Goal: Obtain resource: Download file/media

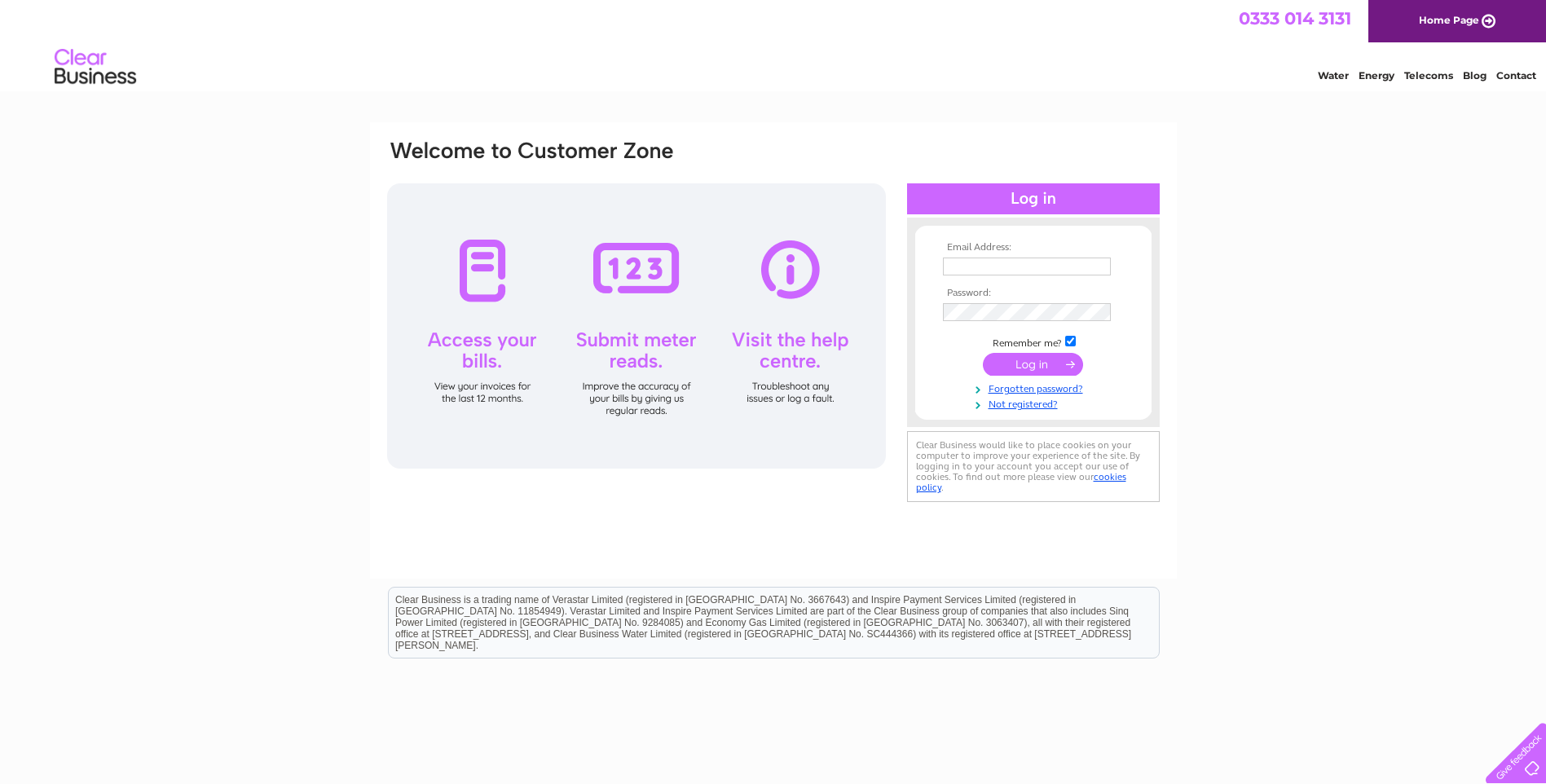
type input "accounts@celticclothing.co.uk"
click at [1035, 356] on input "submit" at bounding box center [1032, 364] width 100 height 23
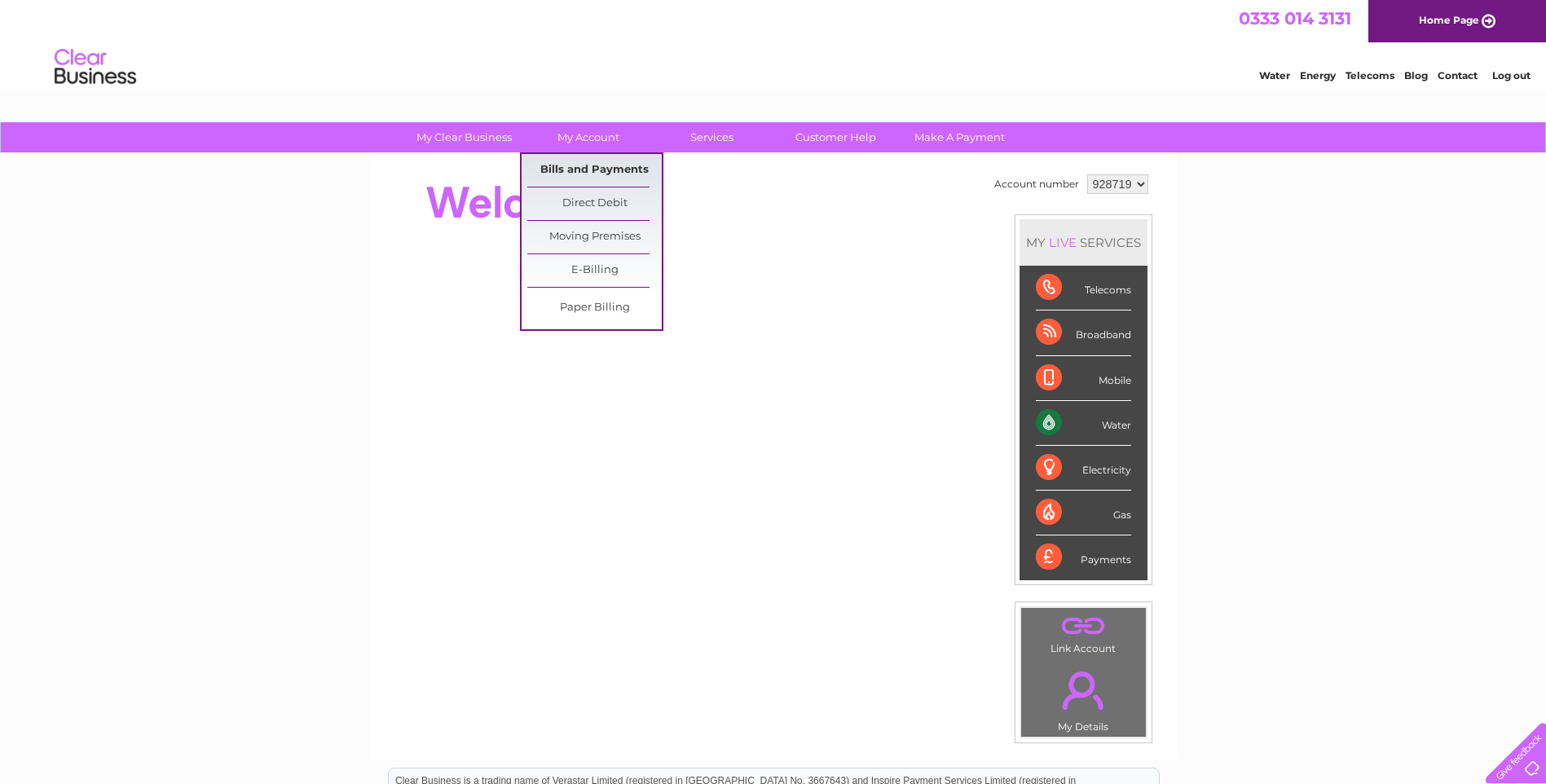
click at [584, 168] on link "Bills and Payments" at bounding box center [594, 170] width 135 height 33
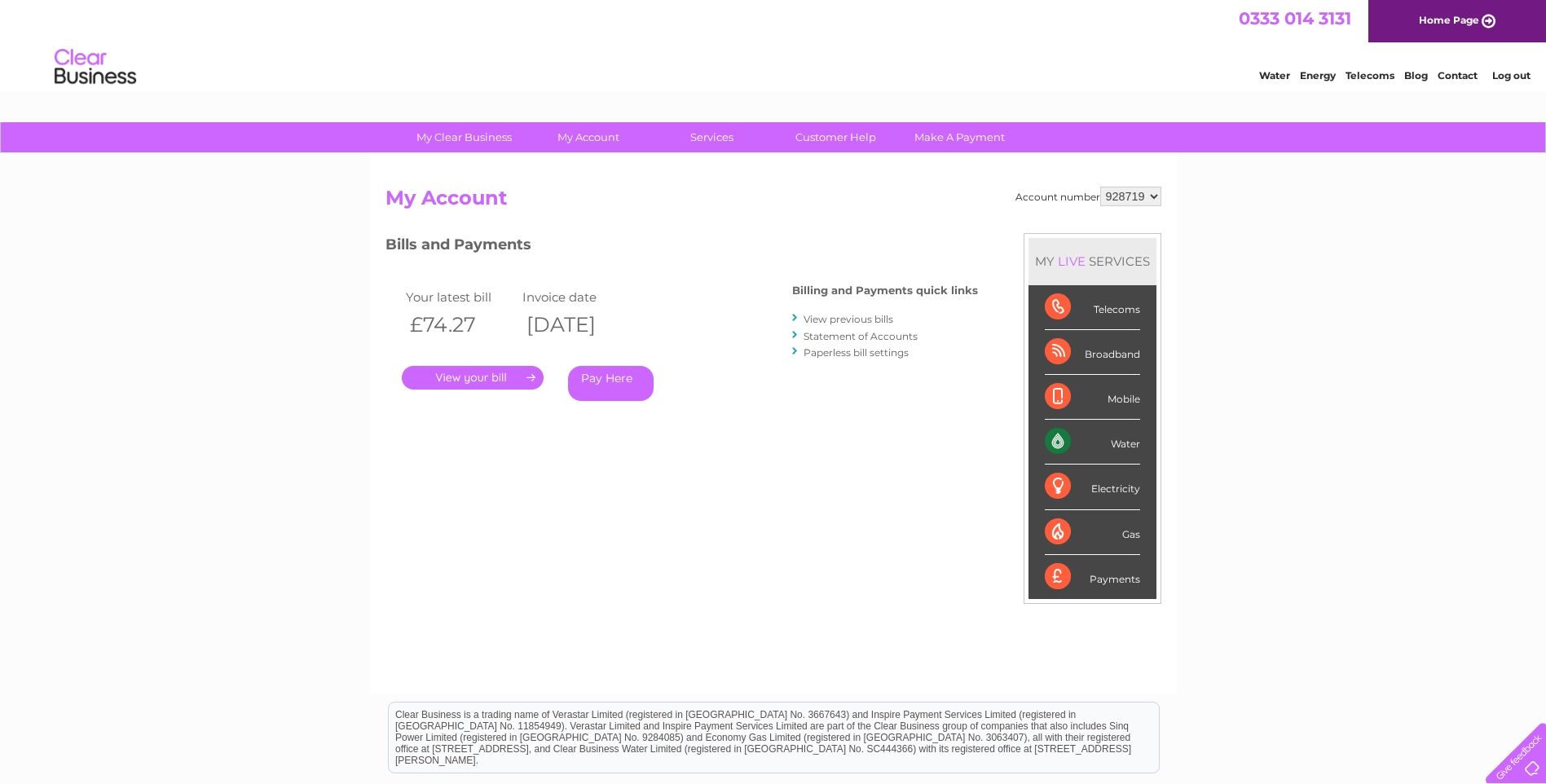
click at [448, 374] on link "." at bounding box center [472, 378] width 142 height 24
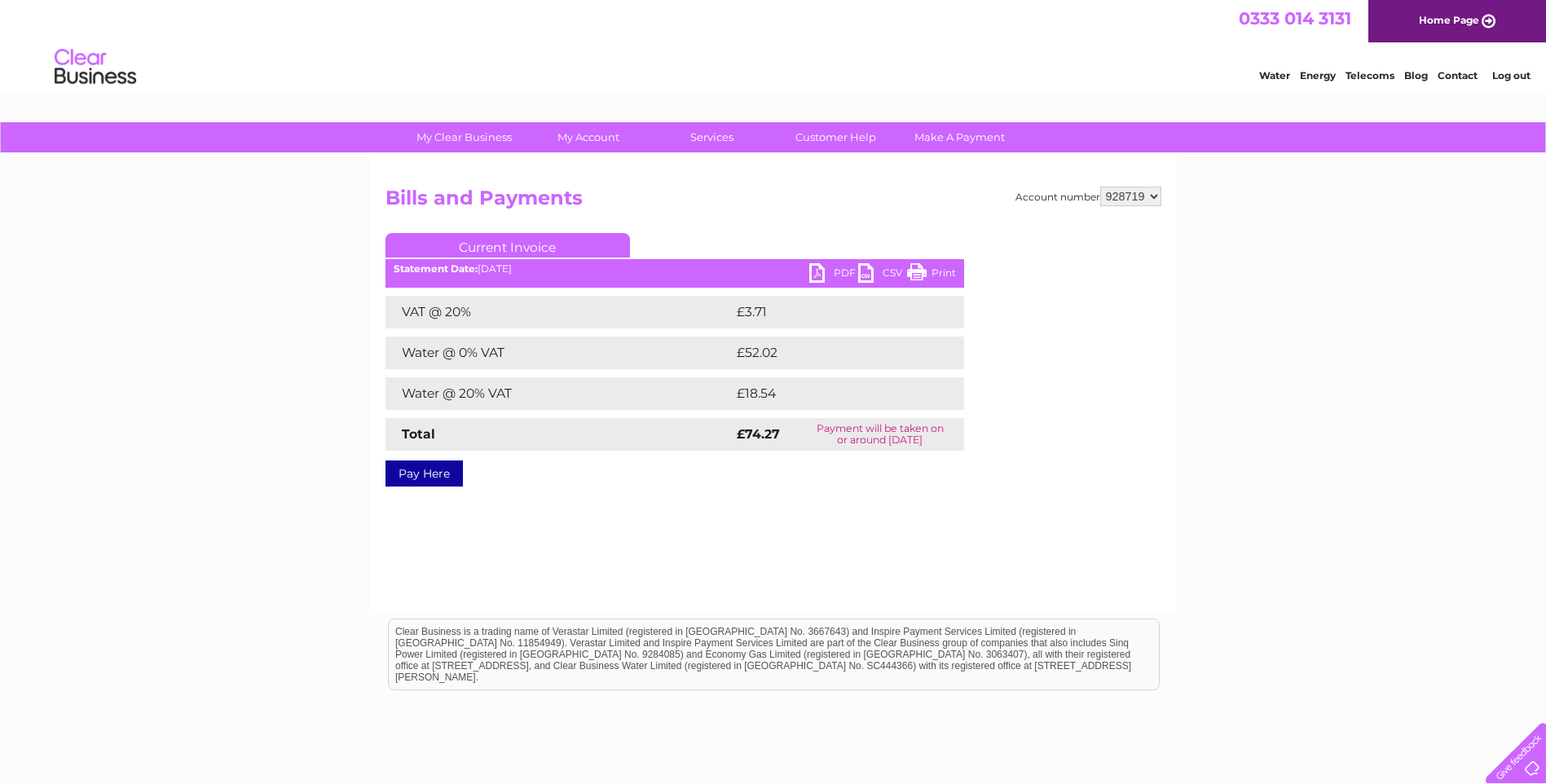
drag, startPoint x: 915, startPoint y: 264, endPoint x: 129, endPoint y: 66, distance: 810.6
click at [915, 264] on link "Print" at bounding box center [931, 275] width 49 height 24
click at [1153, 191] on select "928719" at bounding box center [1130, 196] width 61 height 20
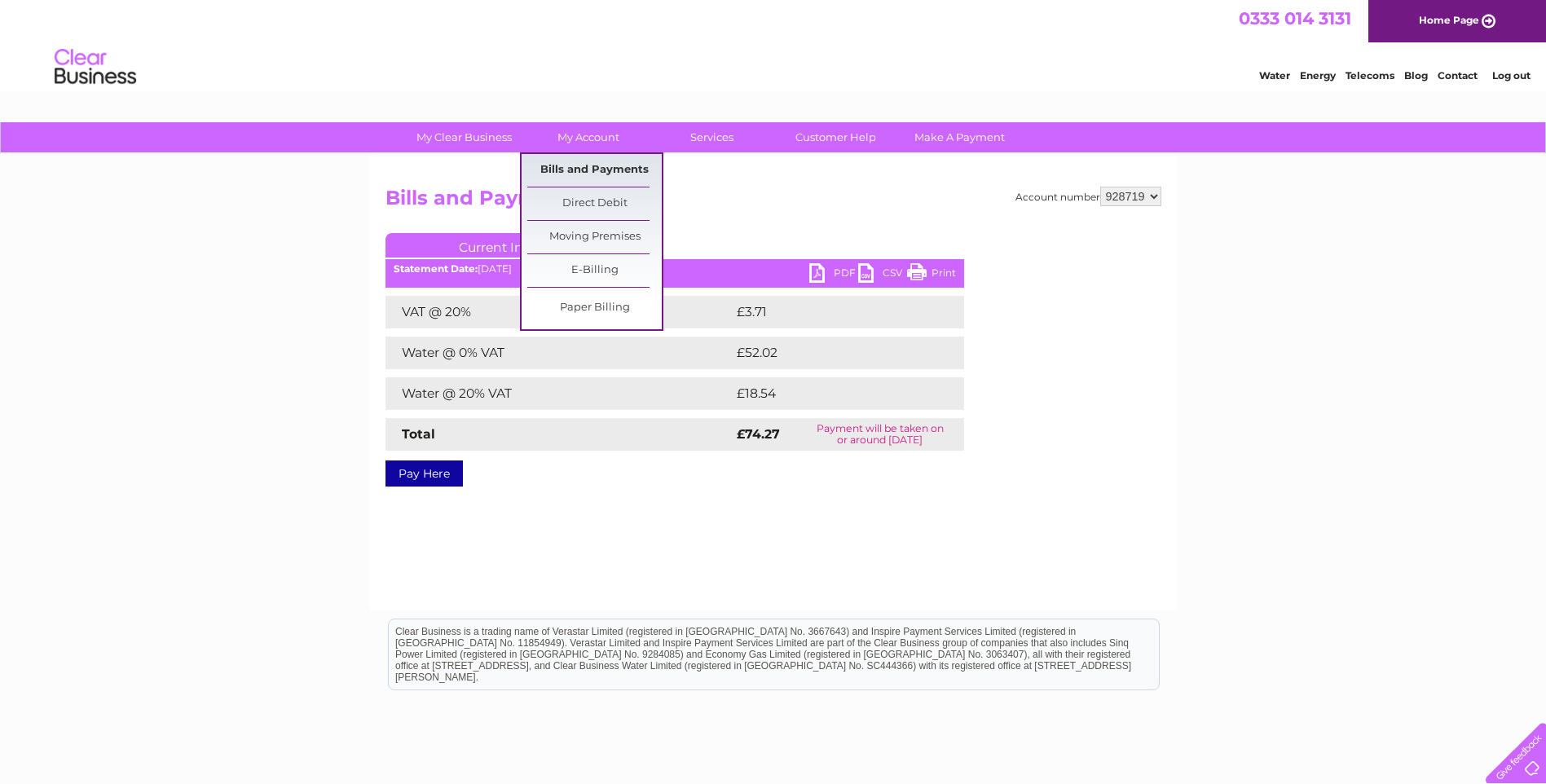
click at [594, 170] on link "Bills and Payments" at bounding box center [594, 170] width 135 height 33
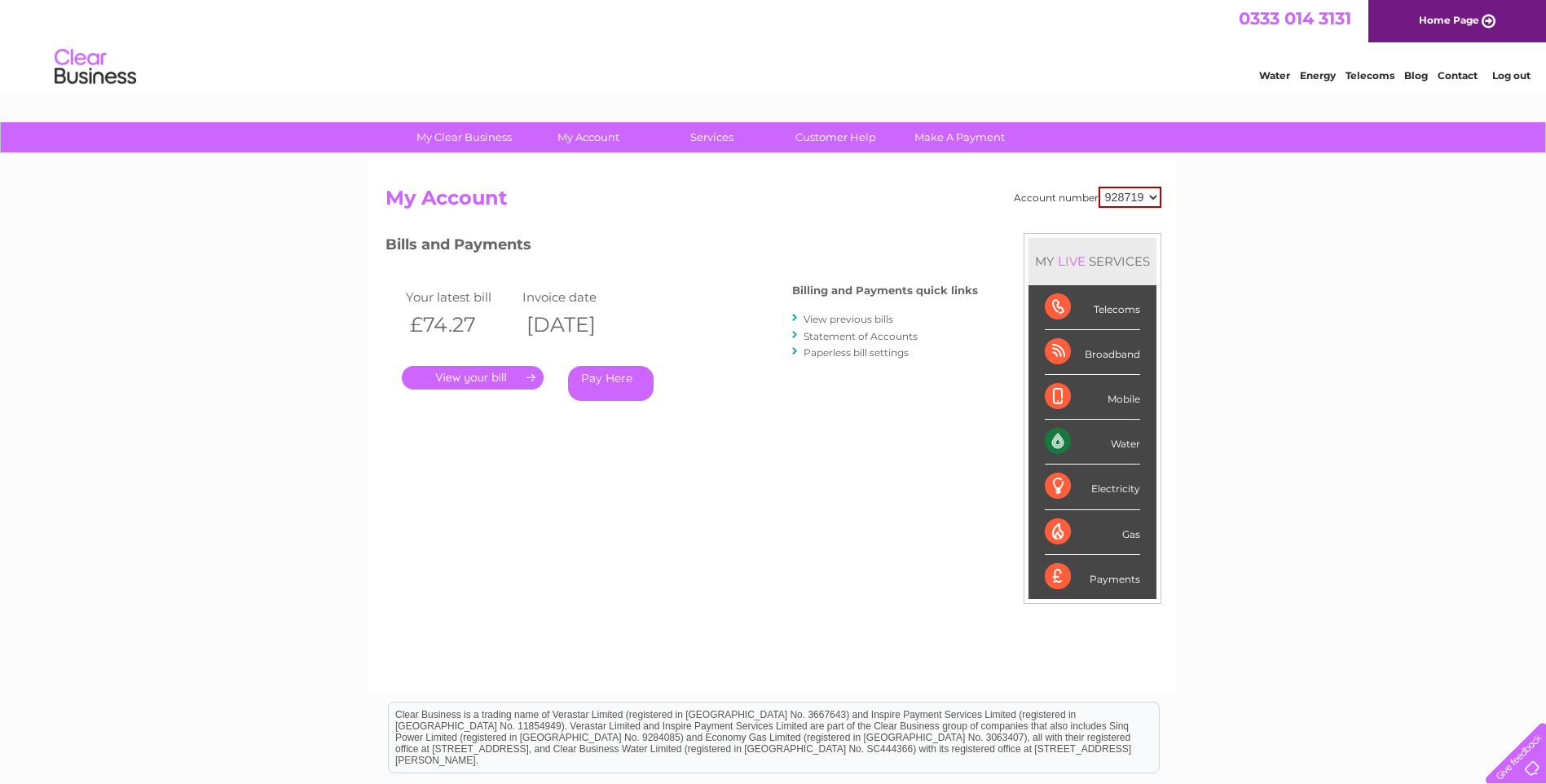
click at [849, 317] on link "View previous bills" at bounding box center [848, 319] width 89 height 12
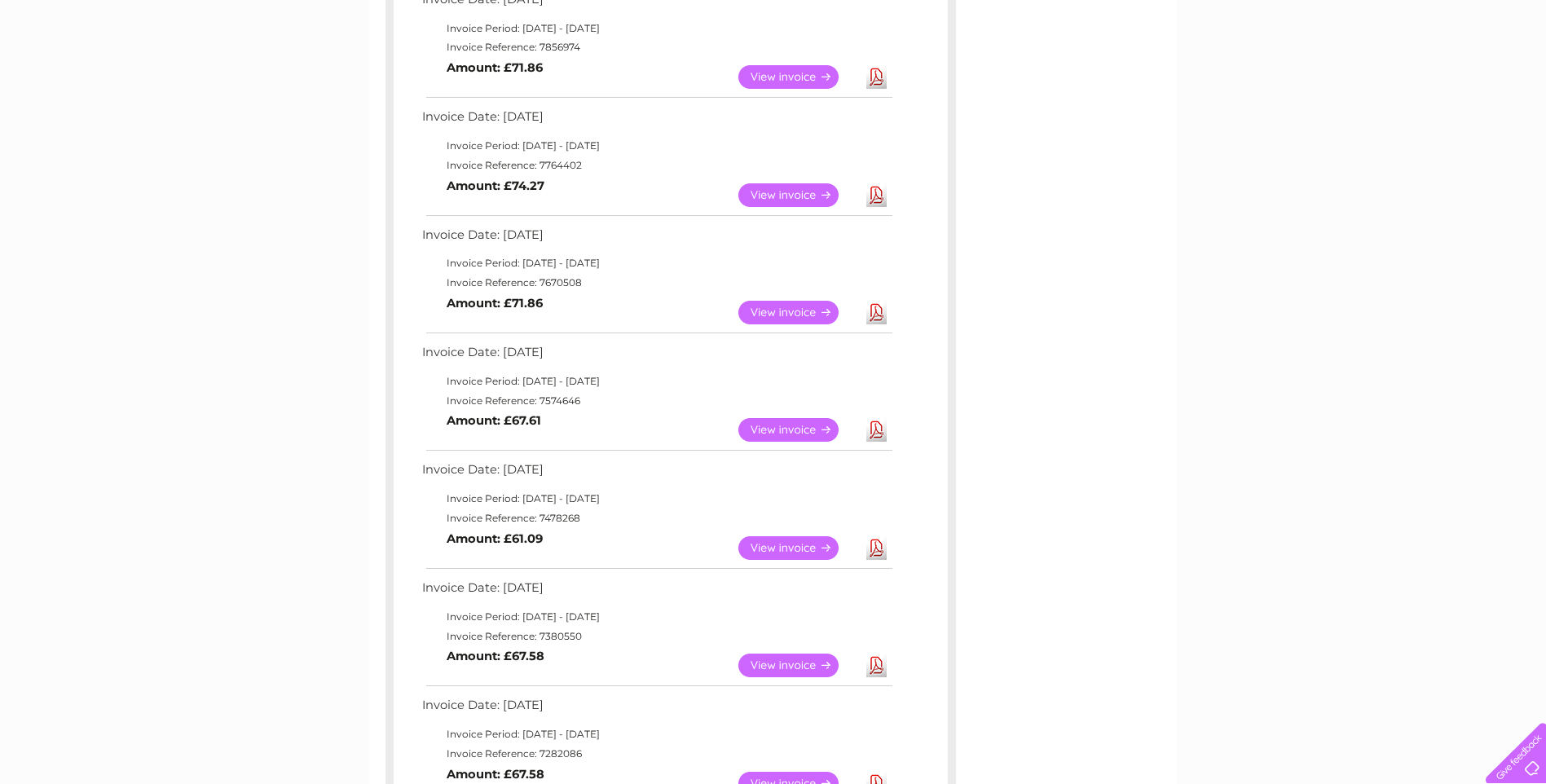
scroll to position [407, 0]
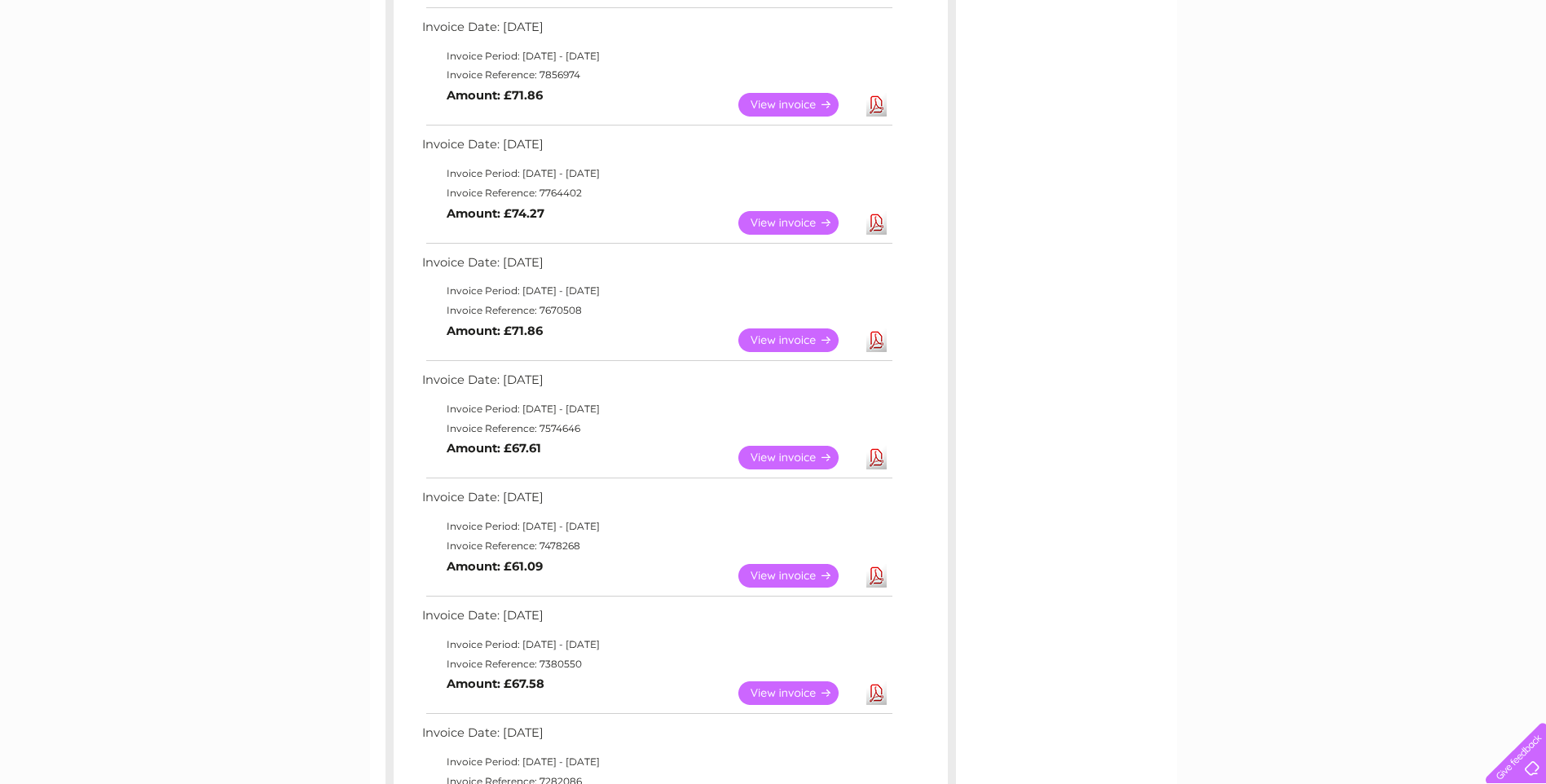
click at [784, 569] on link "View" at bounding box center [798, 575] width 119 height 24
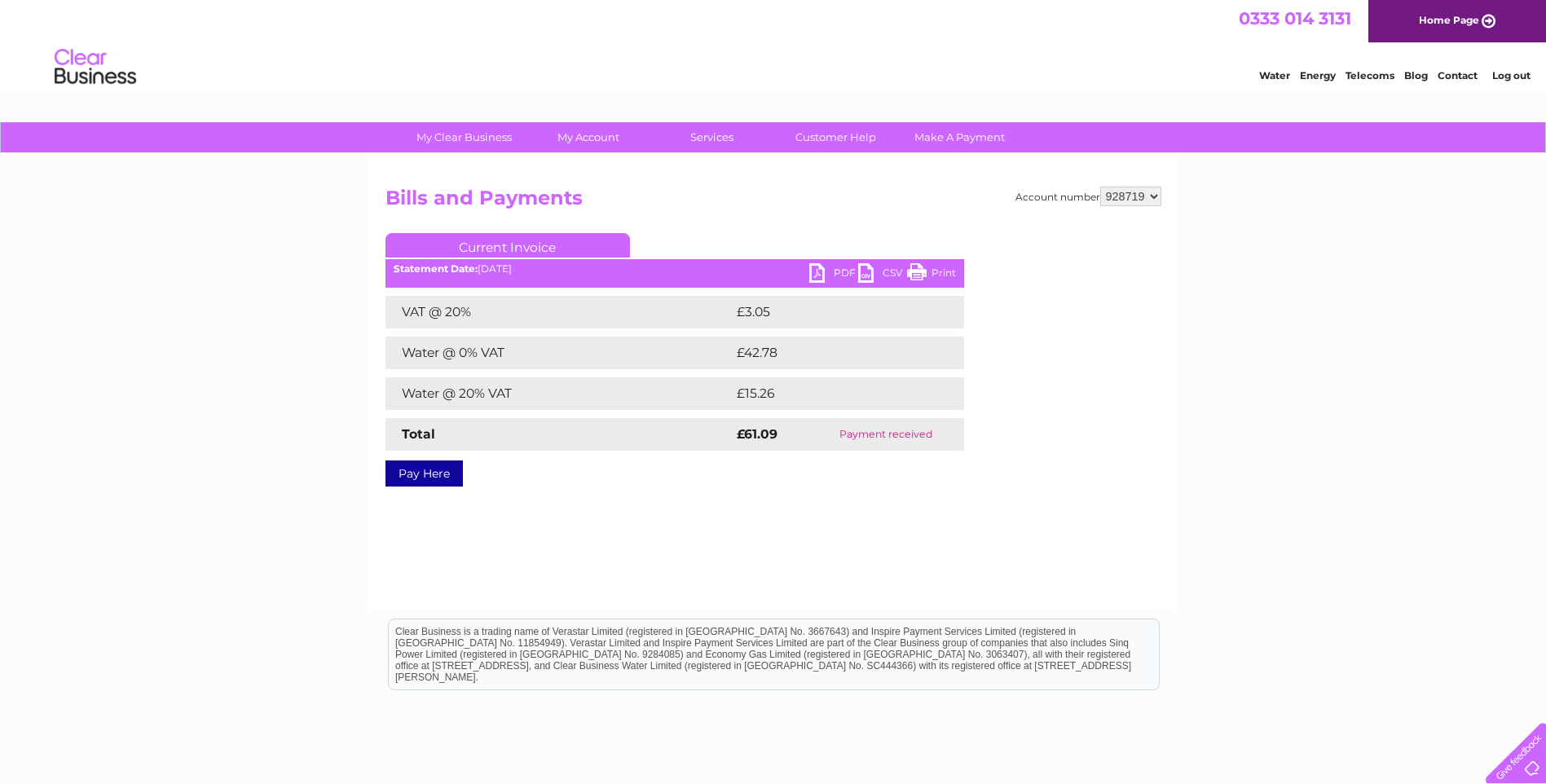
drag, startPoint x: 923, startPoint y: 266, endPoint x: 131, endPoint y: 82, distance: 813.1
click at [923, 266] on link "Print" at bounding box center [931, 275] width 49 height 24
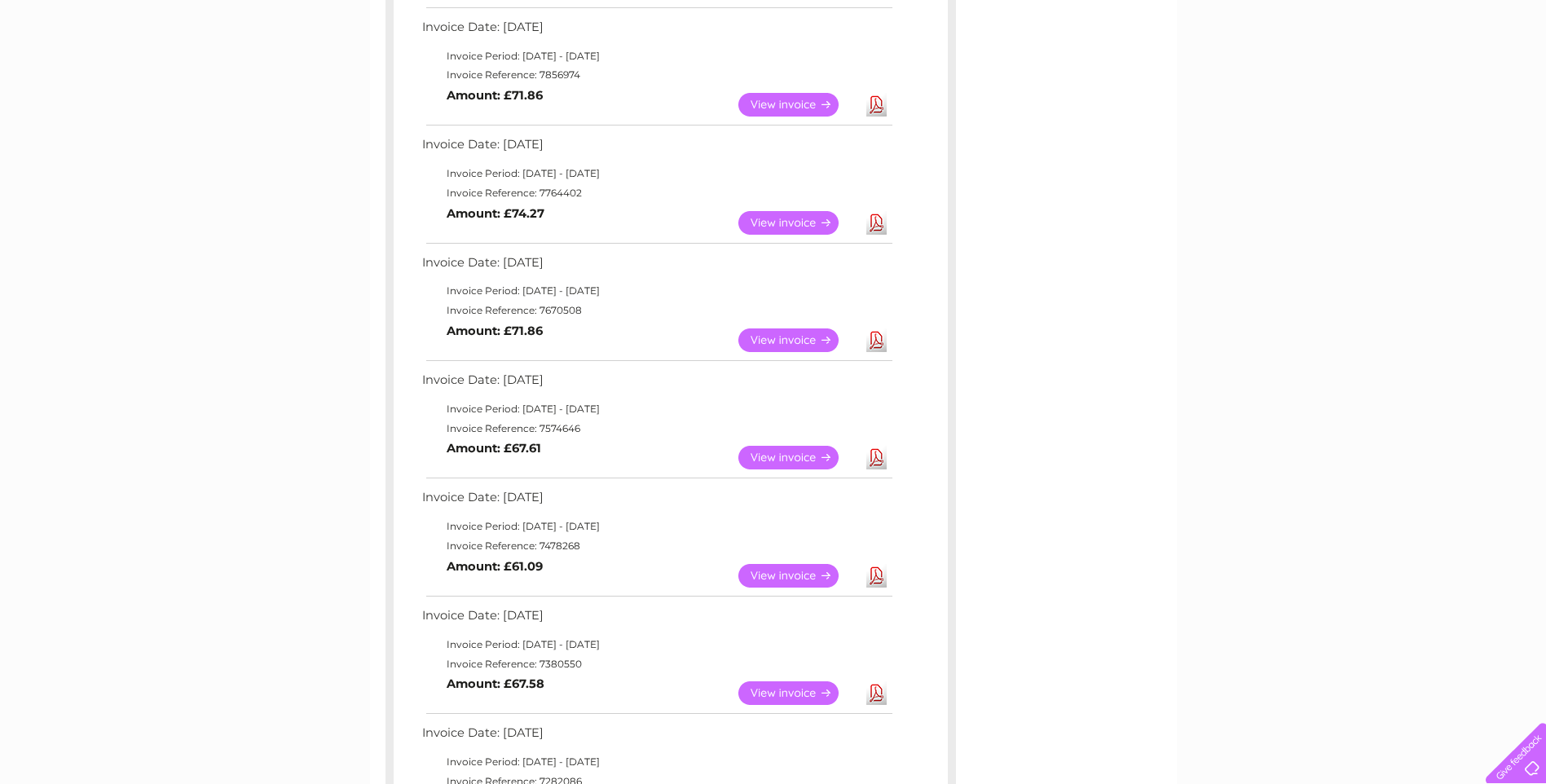
click at [786, 456] on link "View" at bounding box center [798, 458] width 119 height 24
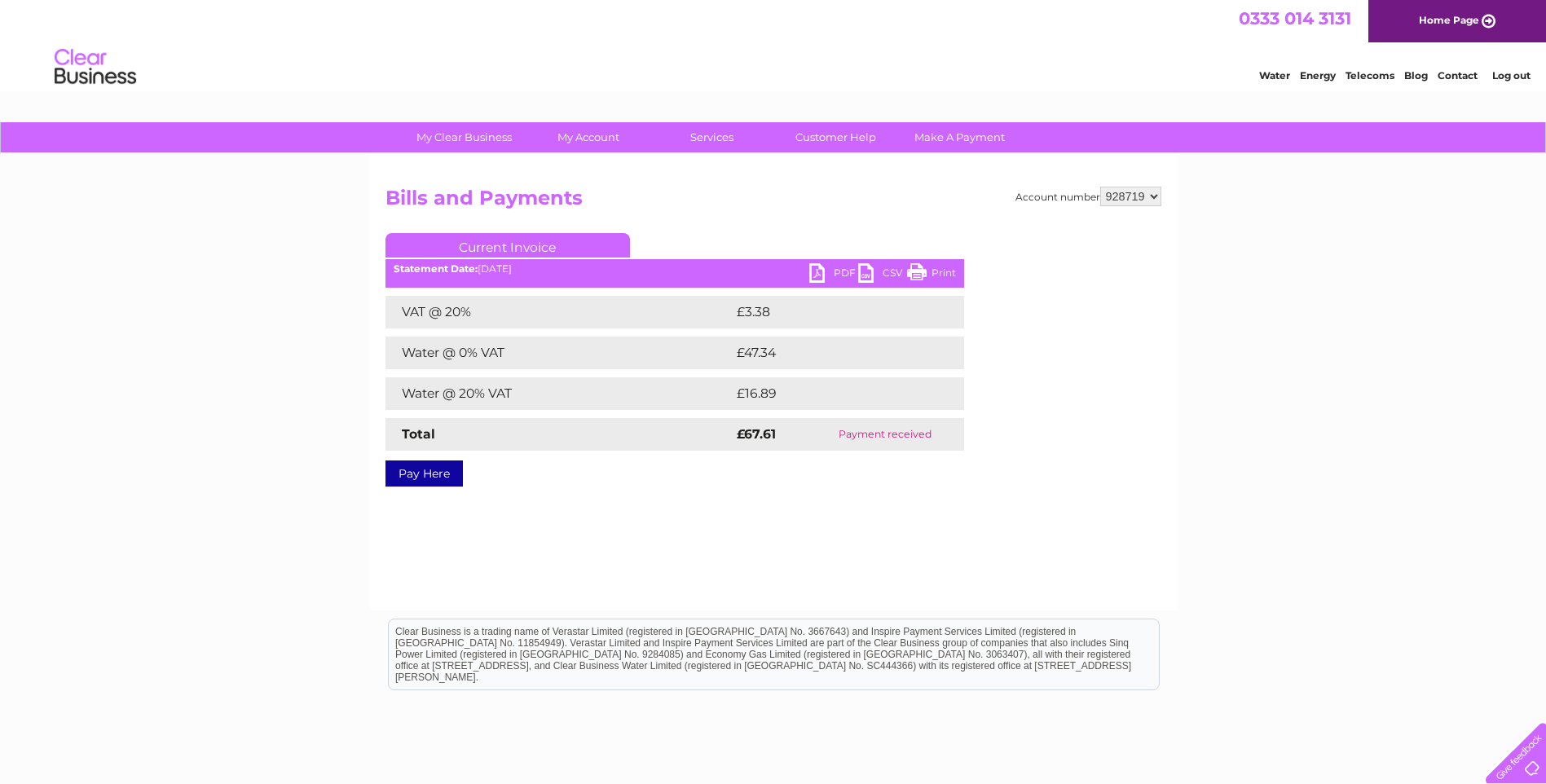
click at [923, 269] on link "Print" at bounding box center [931, 275] width 49 height 24
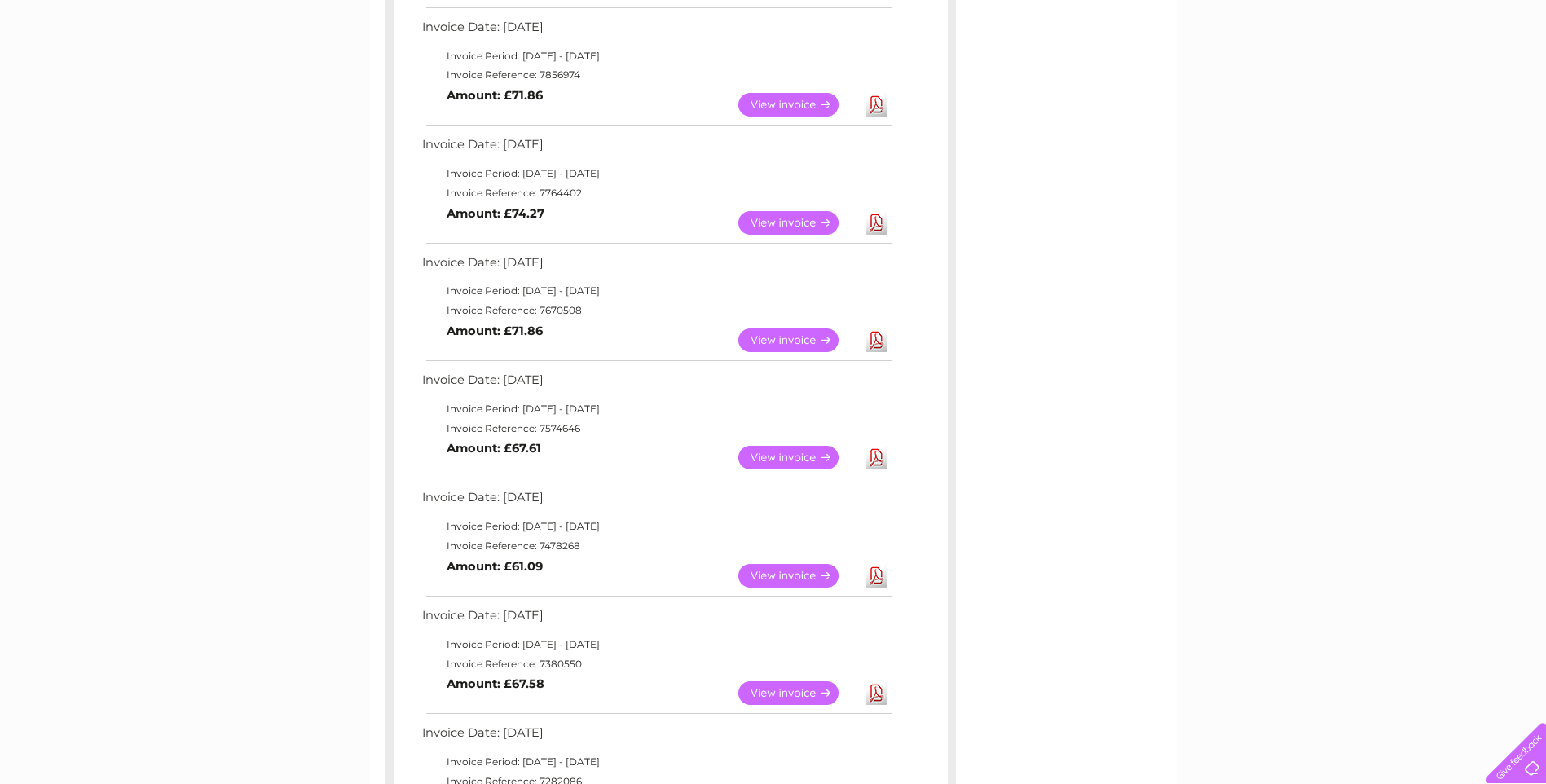
click at [794, 337] on link "View" at bounding box center [798, 340] width 119 height 24
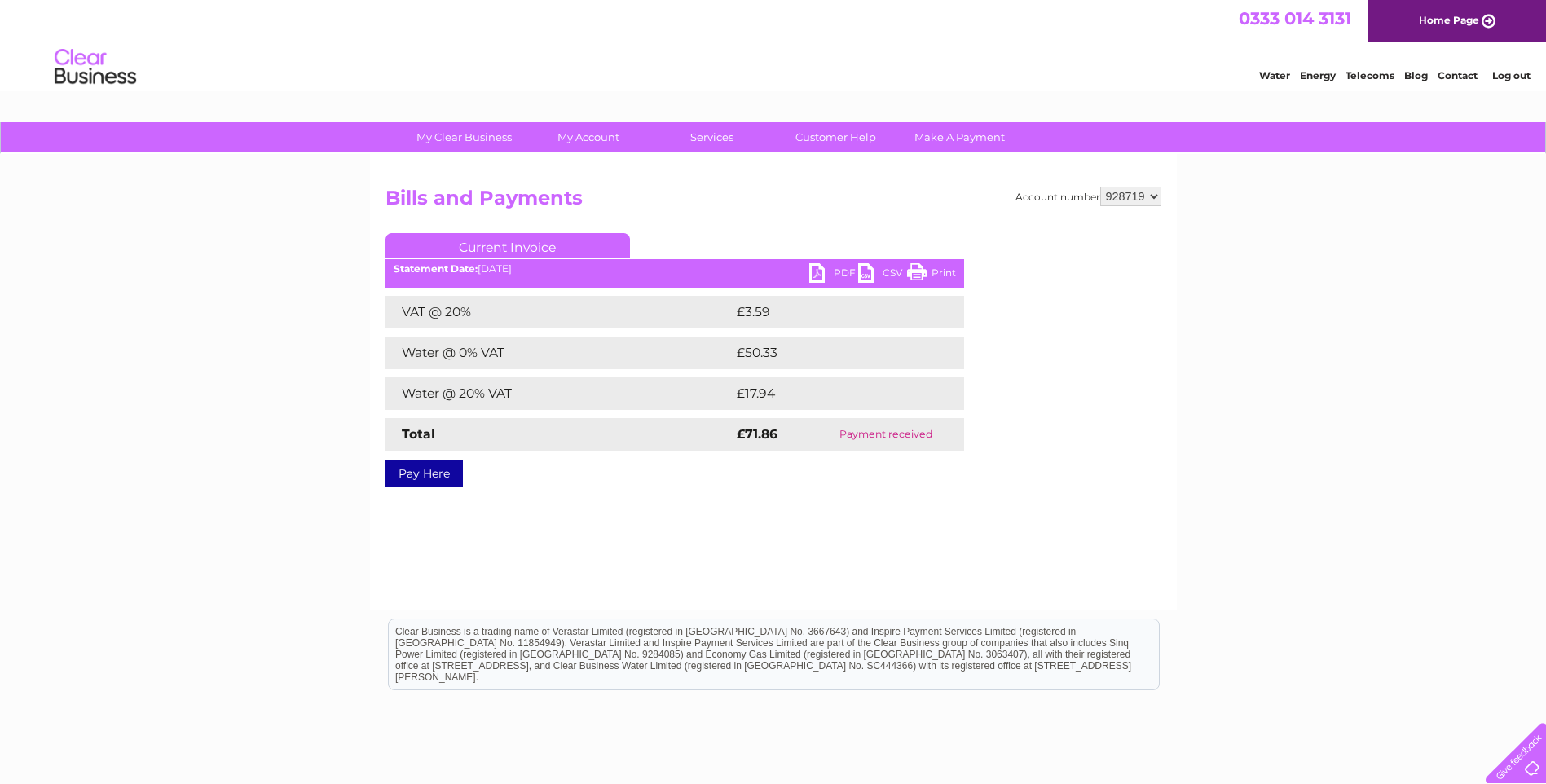
click at [921, 269] on link "Print" at bounding box center [931, 275] width 49 height 24
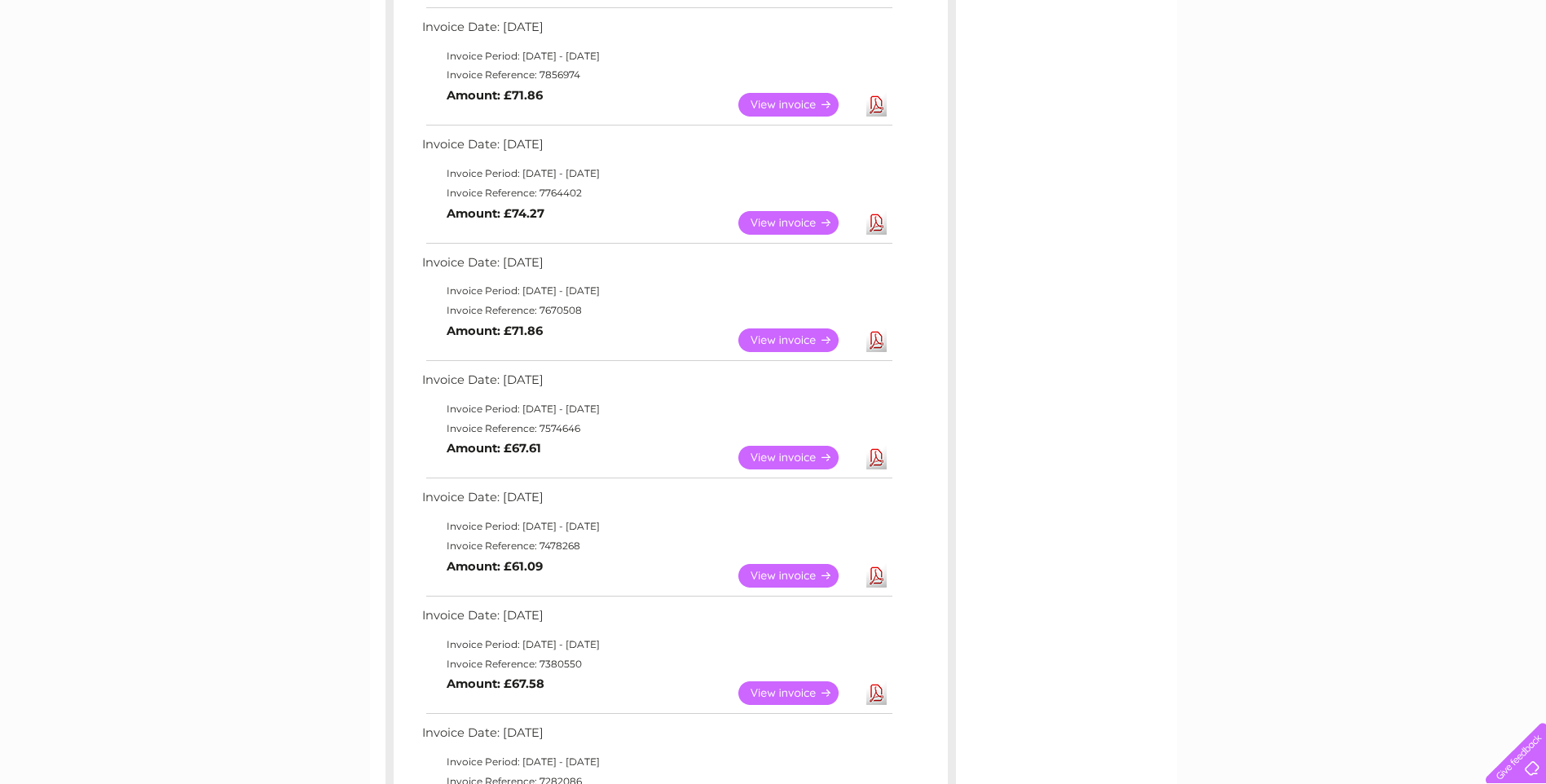
click at [776, 222] on link "View" at bounding box center [798, 223] width 119 height 24
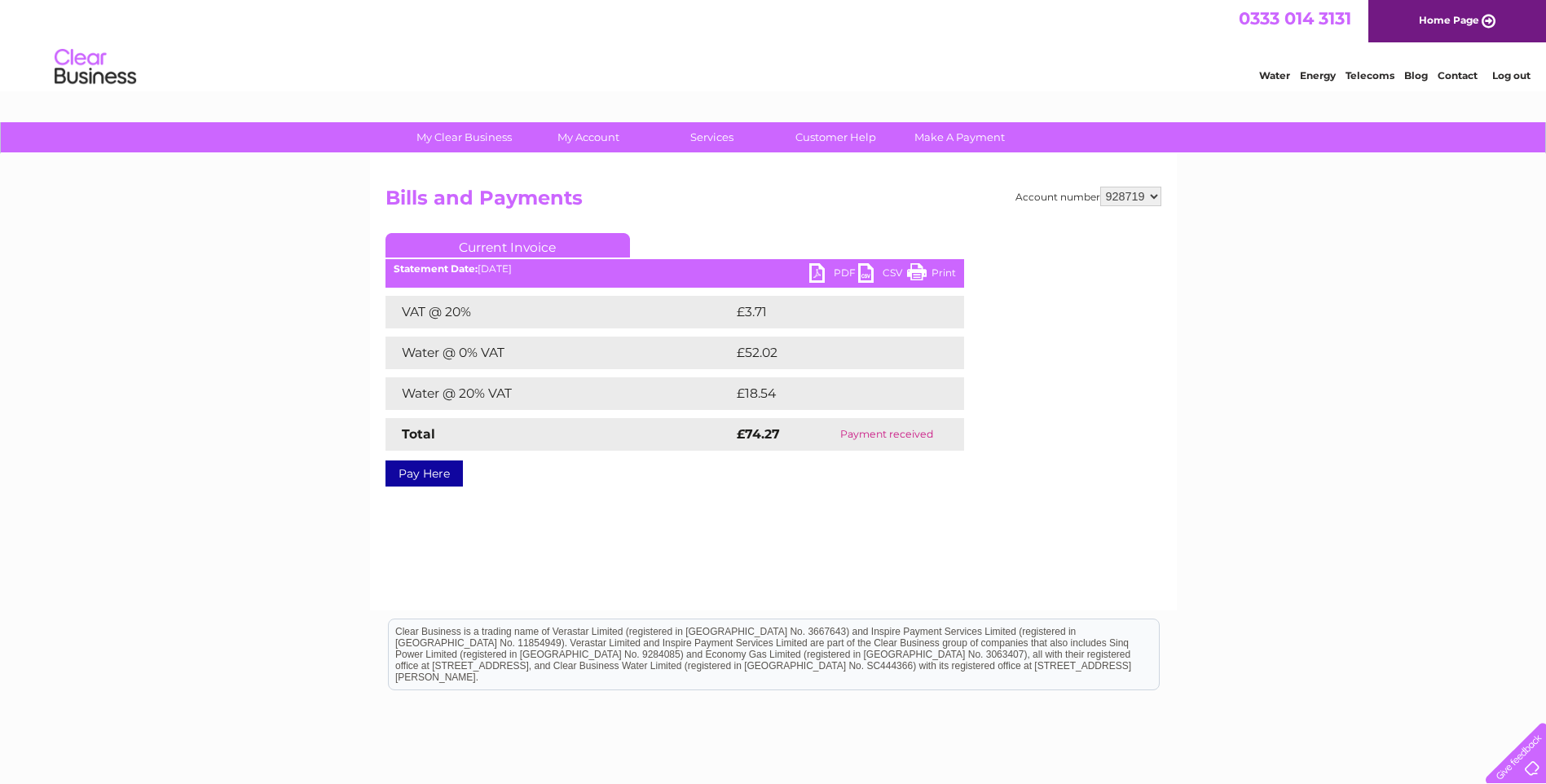
drag, startPoint x: 913, startPoint y: 267, endPoint x: 125, endPoint y: 74, distance: 811.3
click at [913, 267] on link "Print" at bounding box center [931, 275] width 49 height 24
click at [815, 271] on link "PDF" at bounding box center [833, 275] width 49 height 24
click at [815, 270] on link "PDF" at bounding box center [833, 275] width 49 height 24
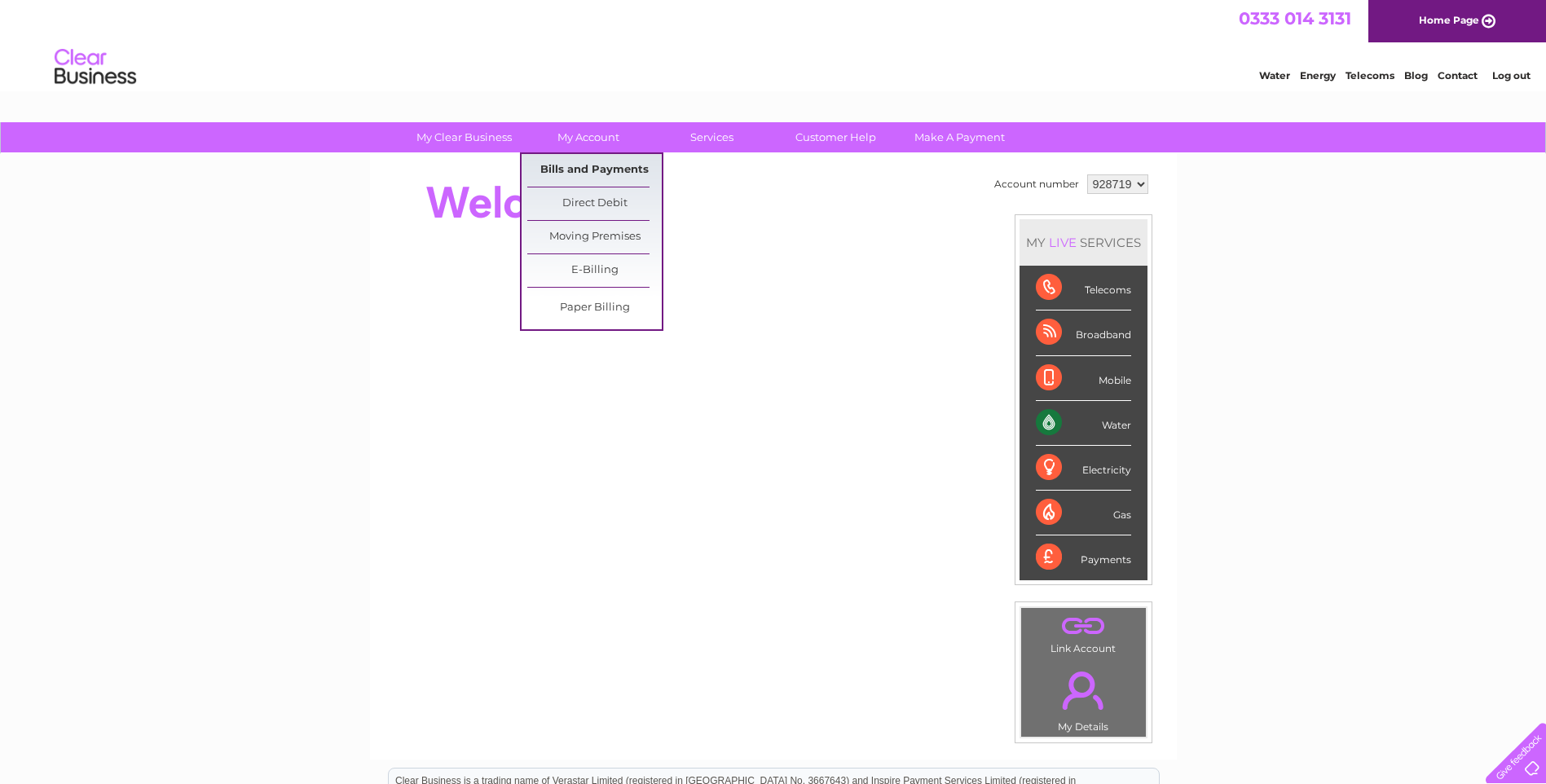
click at [570, 166] on link "Bills and Payments" at bounding box center [594, 170] width 135 height 33
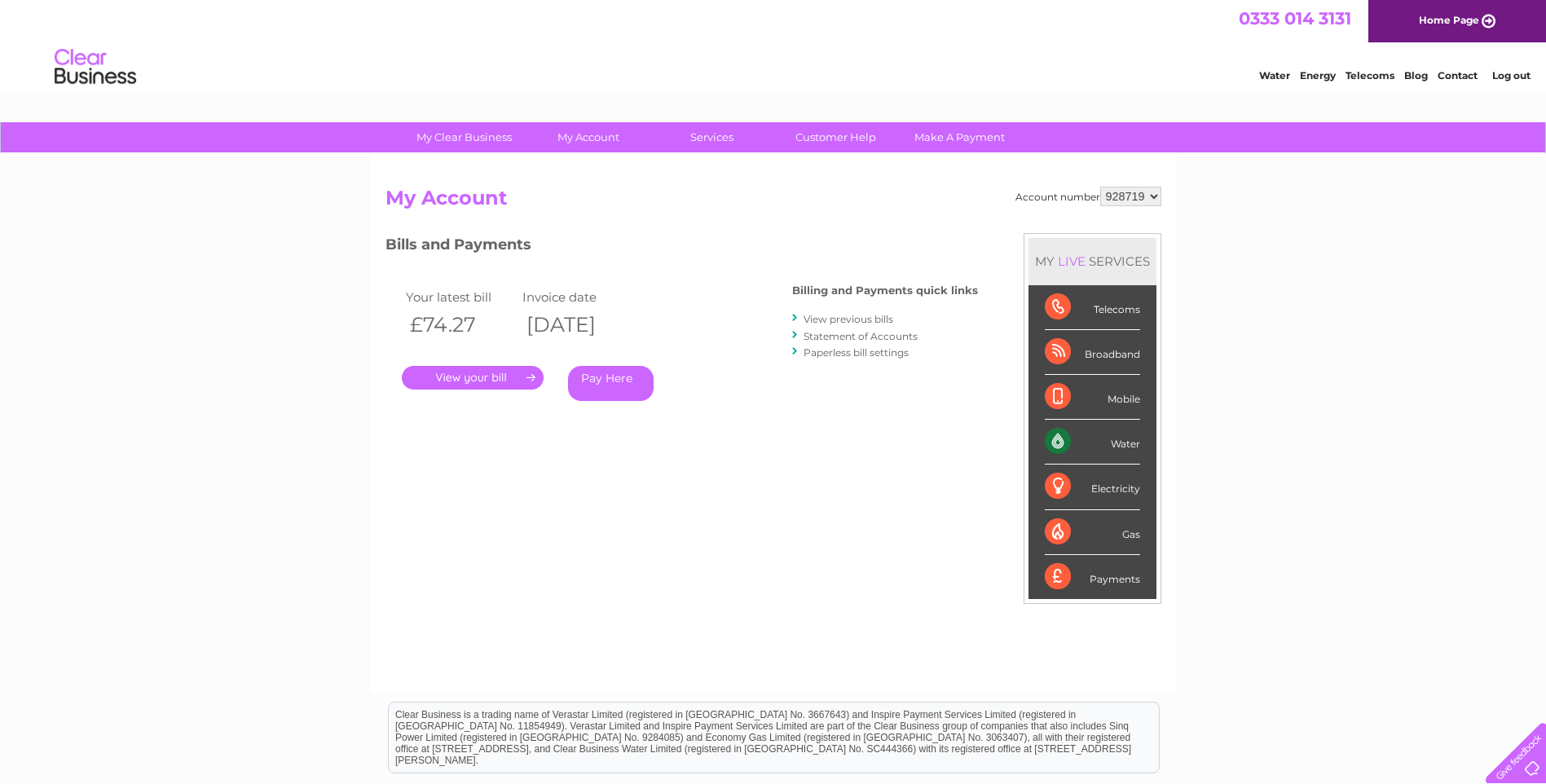
click at [473, 374] on link "." at bounding box center [472, 378] width 142 height 24
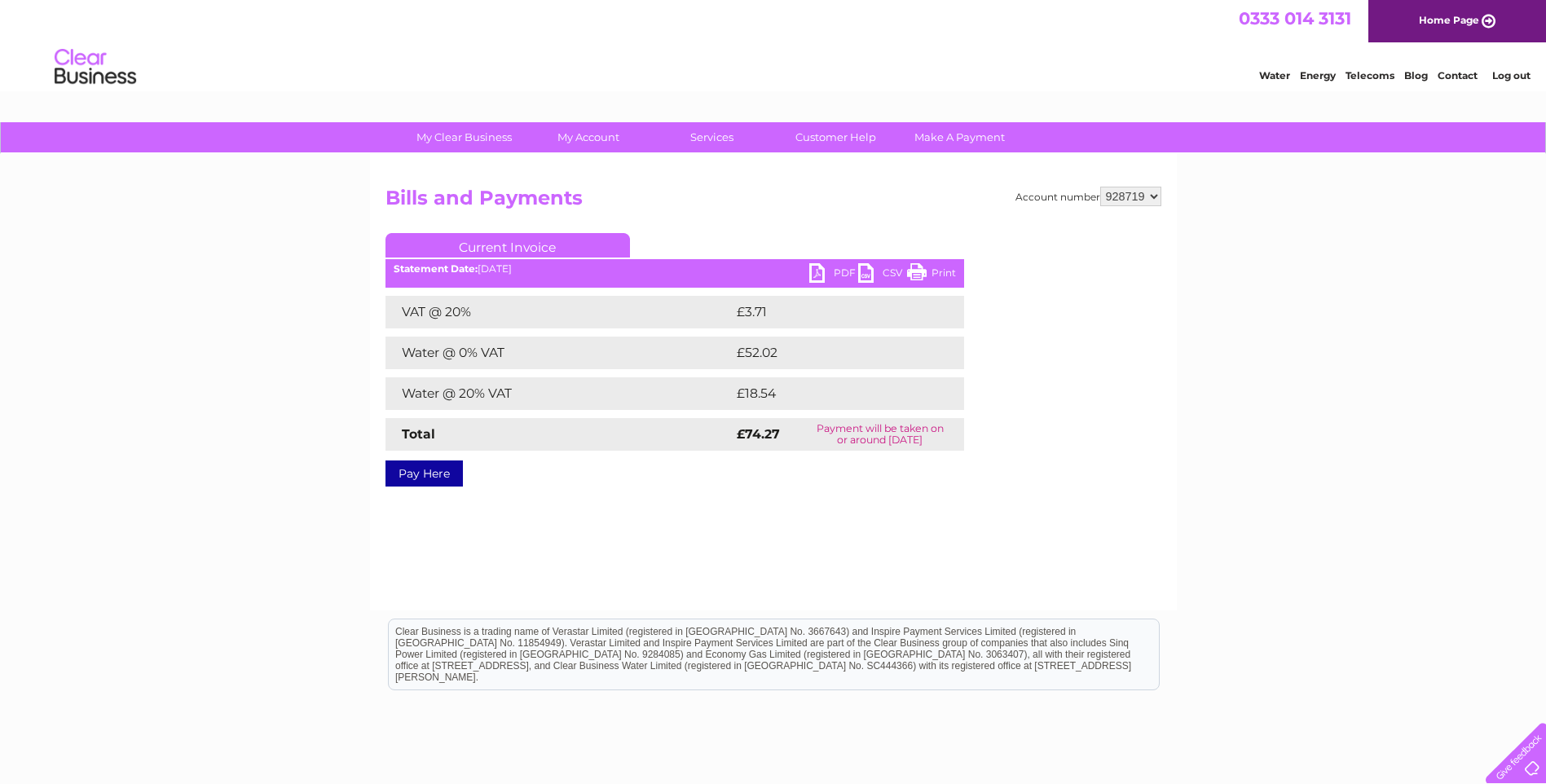
click at [816, 269] on link "PDF" at bounding box center [833, 275] width 49 height 24
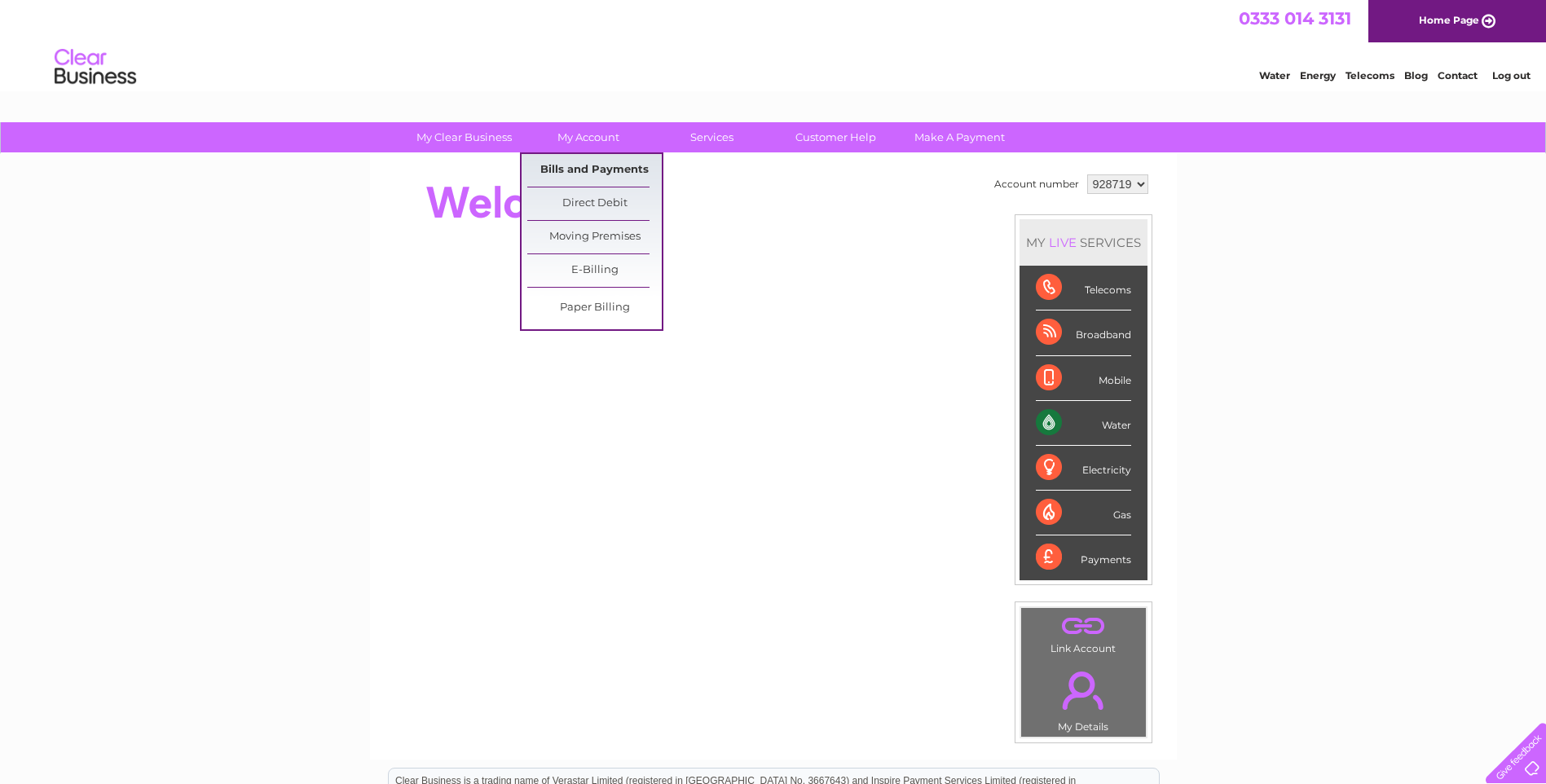
click at [590, 161] on link "Bills and Payments" at bounding box center [594, 170] width 135 height 33
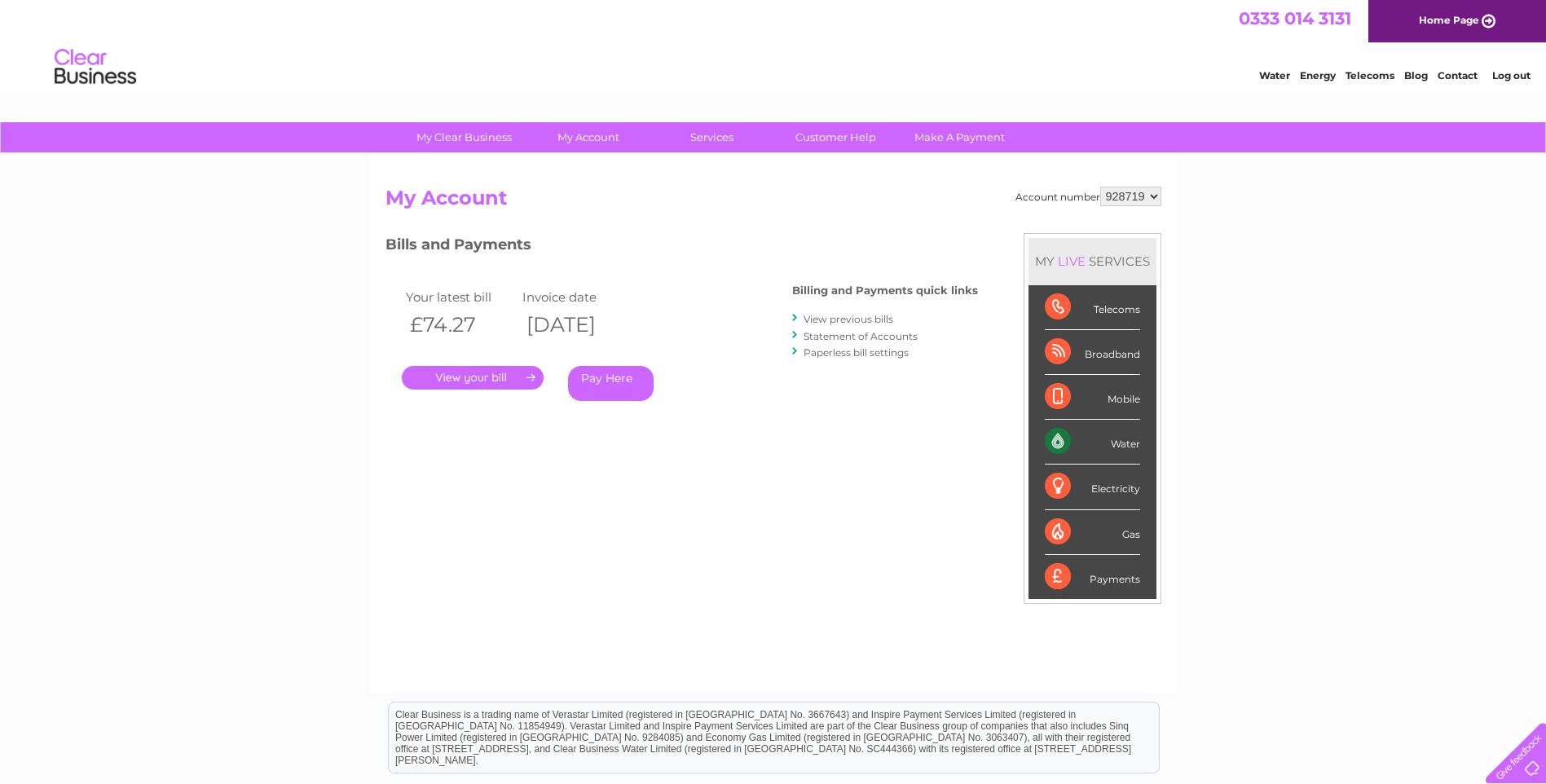
click at [482, 372] on link "." at bounding box center [472, 378] width 142 height 24
click at [865, 319] on link "View previous bills" at bounding box center [848, 319] width 89 height 12
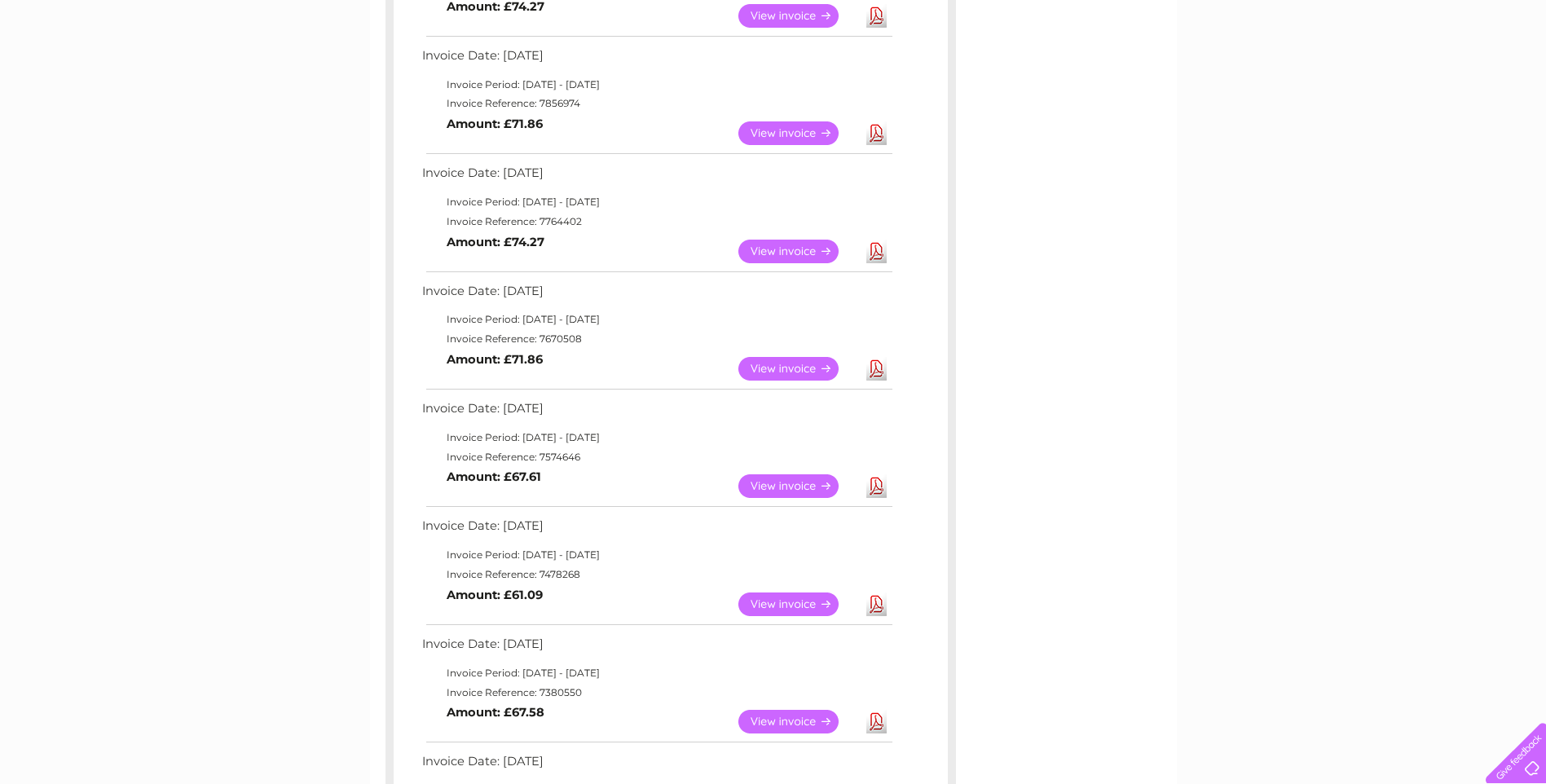
scroll to position [407, 0]
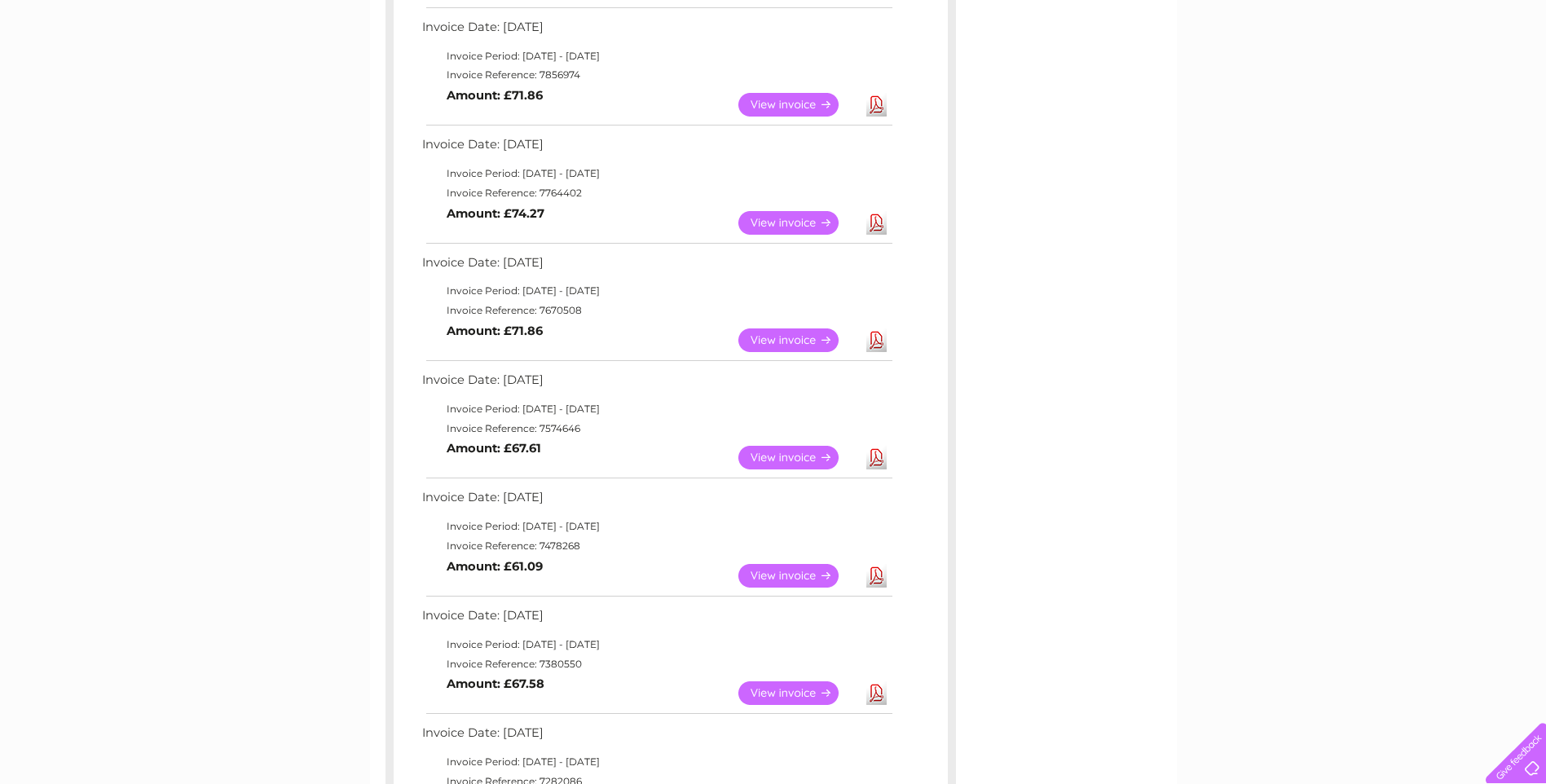
click at [877, 455] on link "Download" at bounding box center [876, 458] width 21 height 24
